Goal: Information Seeking & Learning: Learn about a topic

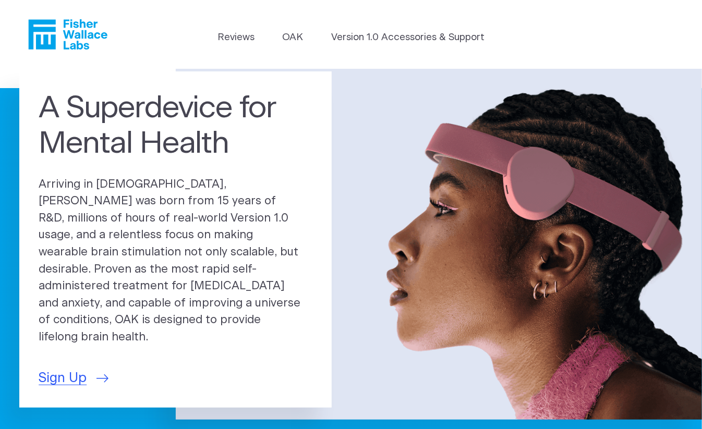
click at [79, 31] on icon "Fisher Wallace" at bounding box center [67, 34] width 79 height 30
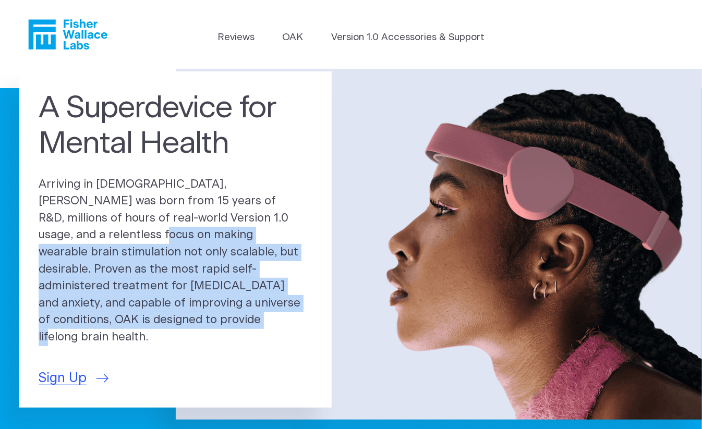
drag, startPoint x: 253, startPoint y: 238, endPoint x: 252, endPoint y: 315, distance: 77.7
click at [252, 315] on p "Arriving in [DEMOGRAPHIC_DATA], [PERSON_NAME] was born from 15 years of R&D, mi…" at bounding box center [176, 261] width 274 height 170
copy p "wearable brain stimulation not only scalable, but desirable. Proven as the most…"
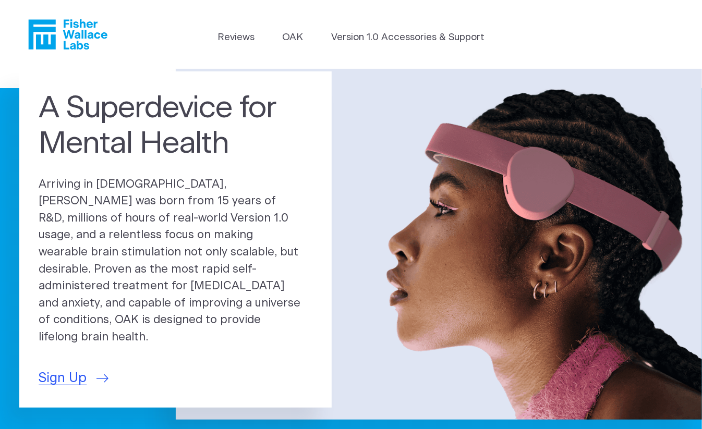
click at [141, 203] on p "Arriving in [DEMOGRAPHIC_DATA], [PERSON_NAME] was born from 15 years of R&D, mi…" at bounding box center [176, 261] width 274 height 170
click at [93, 129] on h1 "A Superdevice for Mental Health" at bounding box center [176, 126] width 274 height 71
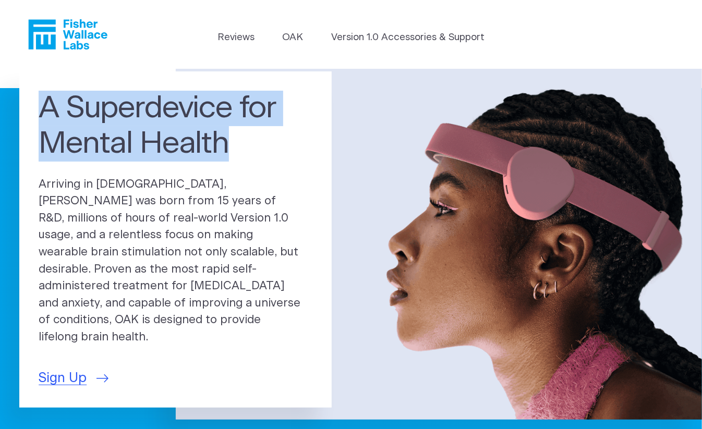
drag, startPoint x: 38, startPoint y: 127, endPoint x: 239, endPoint y: 158, distance: 203.5
click at [239, 158] on h1 "A Superdevice for Mental Health" at bounding box center [176, 126] width 274 height 71
drag, startPoint x: 239, startPoint y: 158, endPoint x: 223, endPoint y: 166, distance: 18.6
copy h1 "A Superdevice for Mental Health"
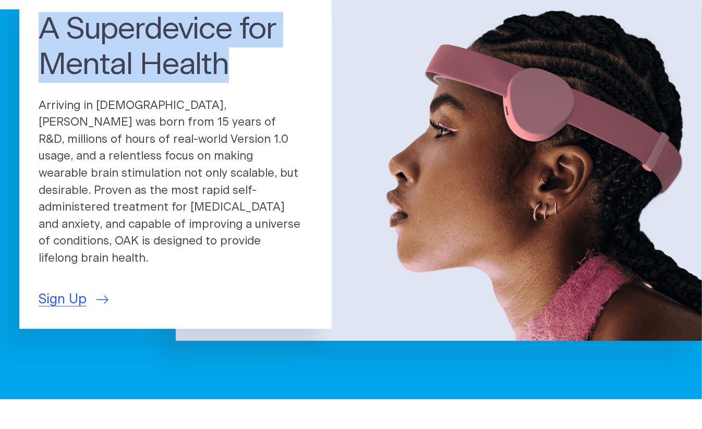
scroll to position [94, 0]
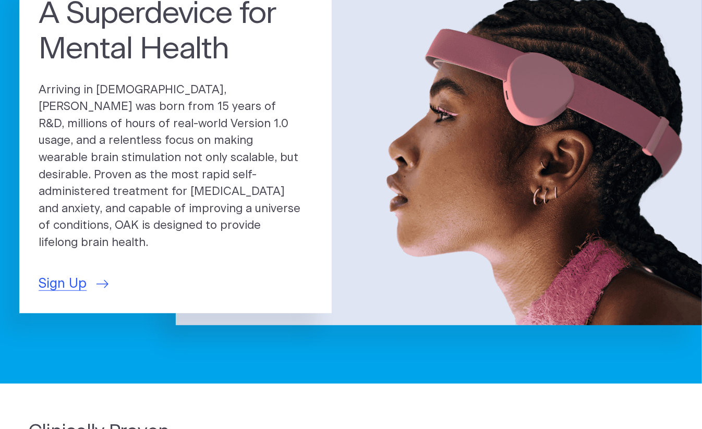
click at [192, 209] on p "Arriving in [DEMOGRAPHIC_DATA], [PERSON_NAME] was born from 15 years of R&D, mi…" at bounding box center [176, 167] width 274 height 170
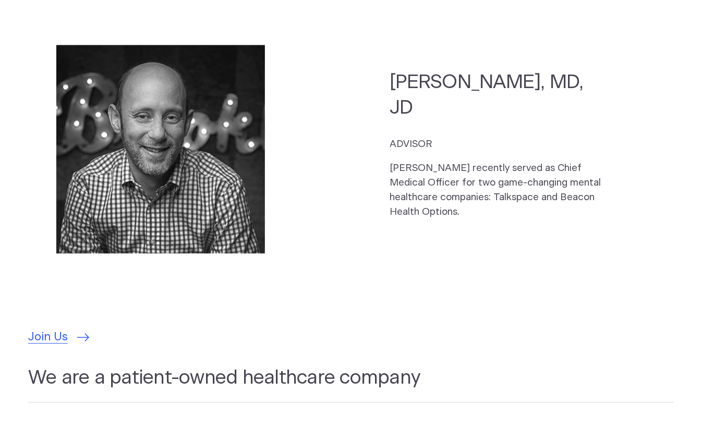
scroll to position [2811, 0]
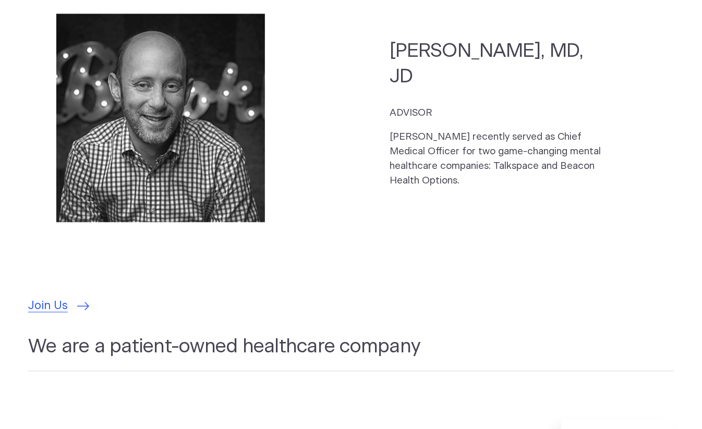
click at [287, 334] on h2 "We are a patient-owned healthcare company" at bounding box center [350, 353] width 645 height 38
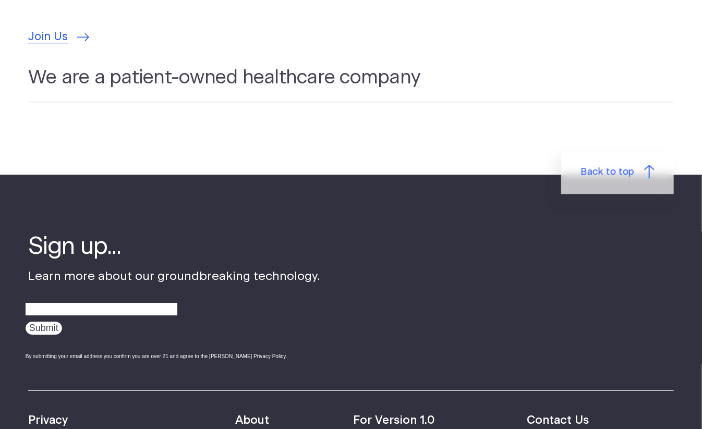
scroll to position [3127, 0]
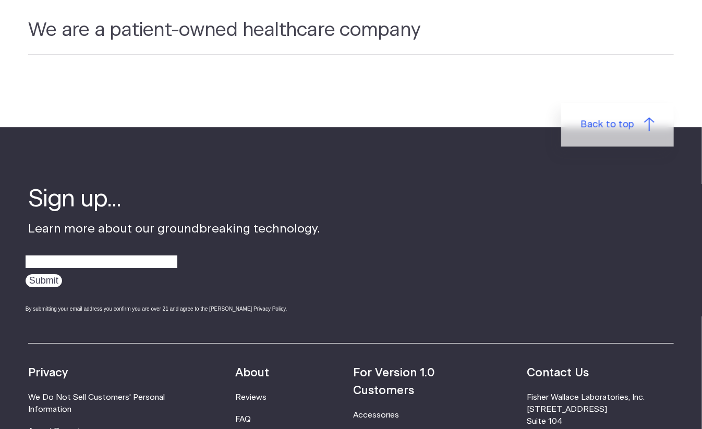
drag, startPoint x: 556, startPoint y: 352, endPoint x: 680, endPoint y: 356, distance: 124.1
click at [680, 356] on footer "Sign up... Learn more about our groundbreaking technology. Submit By submitting…" at bounding box center [351, 402] width 702 height 550
drag, startPoint x: 680, startPoint y: 356, endPoint x: 657, endPoint y: 357, distance: 23.5
copy li "Fisher Wallace Laboratories, Inc."
